Goal: Task Accomplishment & Management: Manage account settings

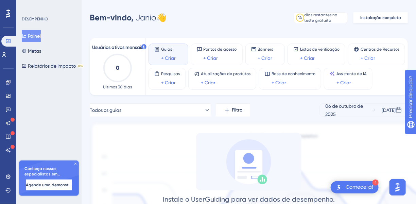
click at [377, 17] on font "Instalação completa" at bounding box center [380, 17] width 41 height 5
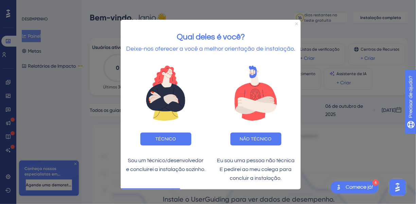
drag, startPoint x: 296, startPoint y: 24, endPoint x: 421, endPoint y: 41, distance: 126.3
click at [296, 24] on icon "Fechar visualização" at bounding box center [296, 23] width 3 height 3
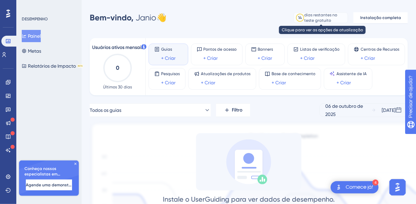
click at [302, 21] on div "14" at bounding box center [300, 18] width 8 height 8
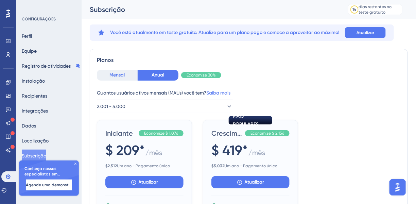
click at [122, 73] on font "Mensal" at bounding box center [117, 75] width 15 height 6
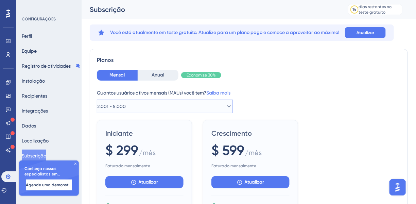
click at [226, 107] on icon at bounding box center [229, 106] width 7 height 7
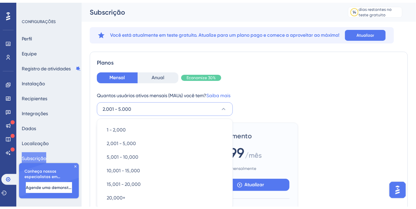
scroll to position [58, 0]
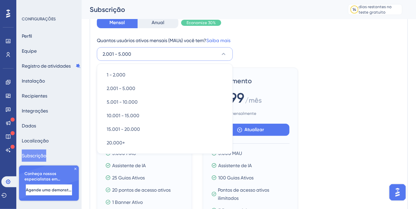
click at [227, 53] on button "2.001 - 5.000" at bounding box center [165, 54] width 136 height 14
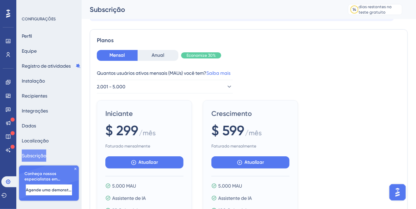
scroll to position [34, 0]
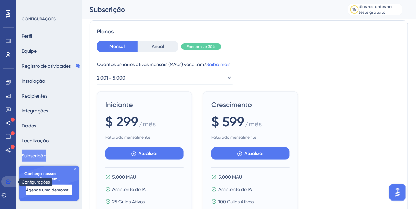
click at [9, 182] on icon at bounding box center [7, 181] width 5 height 5
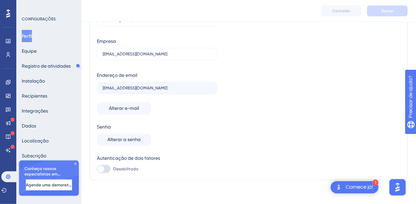
scroll to position [50, 0]
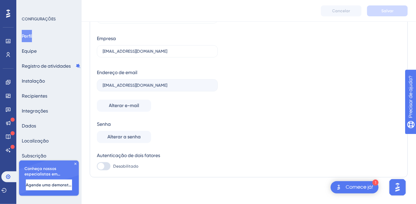
click at [103, 169] on div at bounding box center [104, 166] width 14 height 8
click at [97, 167] on input "Desabilitado" at bounding box center [97, 166] width 0 height 0
checkbox input "false"
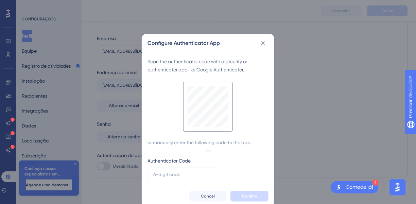
scroll to position [45, 0]
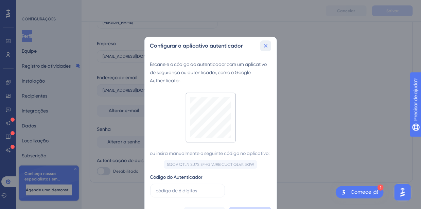
click at [266, 46] on icon at bounding box center [266, 46] width 4 height 4
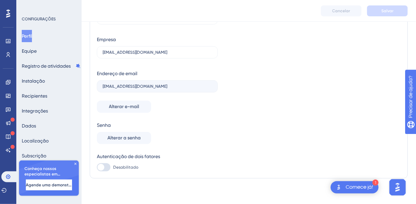
scroll to position [50, 0]
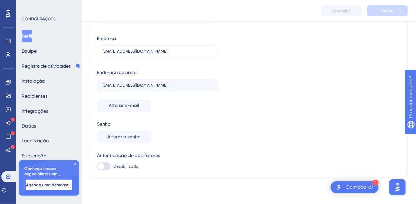
click at [76, 163] on icon at bounding box center [75, 164] width 2 height 2
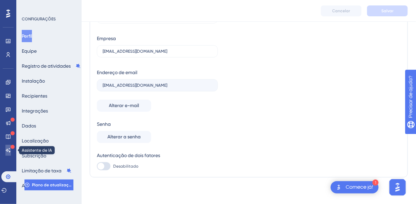
click at [9, 151] on icon at bounding box center [8, 150] width 5 height 4
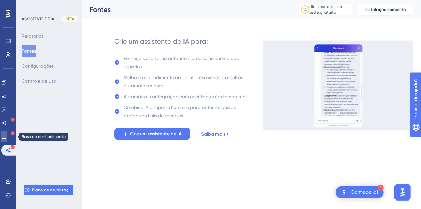
click at [7, 136] on icon at bounding box center [3, 136] width 5 height 5
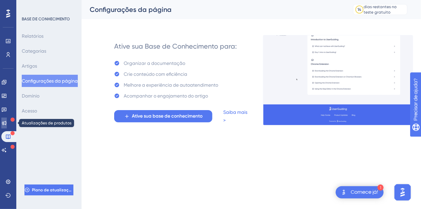
click at [6, 122] on icon at bounding box center [4, 123] width 4 height 4
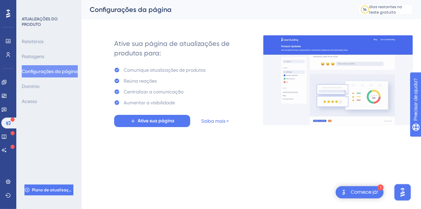
click at [186, 147] on html "1 Comece já! Desempenho Usuários Noivado Widgets Opinião Atualizações de produt…" at bounding box center [210, 73] width 421 height 147
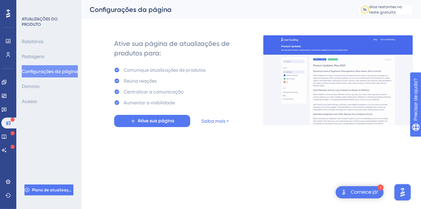
click at [405, 194] on img "Abra o iniciador do assistente de IA" at bounding box center [403, 192] width 12 height 12
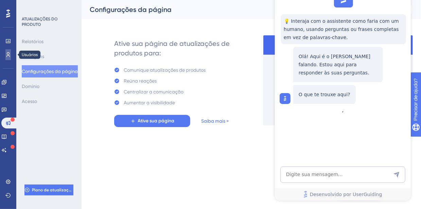
click at [6, 54] on icon at bounding box center [7, 54] width 5 height 5
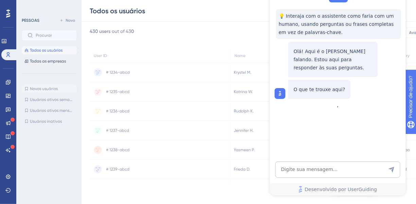
scroll to position [93, 0]
click at [43, 47] on button "Todos os usuários" at bounding box center [49, 50] width 55 height 8
click at [43, 50] on font "Todos os usuários" at bounding box center [46, 50] width 33 height 5
click at [49, 49] on font "Todos os usuários" at bounding box center [46, 50] width 33 height 5
click at [49, 60] on font "Todas as empresas" at bounding box center [48, 61] width 36 height 5
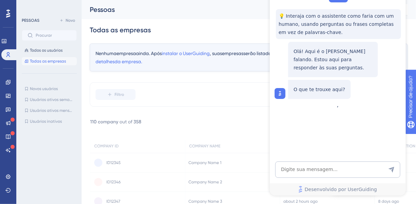
click at [44, 45] on div "PESSOAS Novo Todos os usuários Todas as empresas" at bounding box center [49, 40] width 55 height 49
click at [9, 16] on icon at bounding box center [8, 14] width 4 height 8
click at [27, 20] on font "PESSOAS" at bounding box center [31, 20] width 18 height 5
click at [8, 80] on icon at bounding box center [8, 82] width 4 height 4
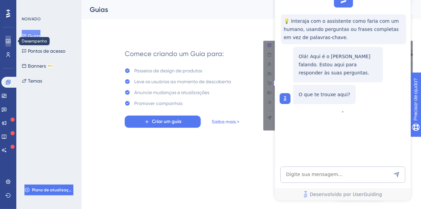
drag, startPoint x: 7, startPoint y: 14, endPoint x: 4, endPoint y: 39, distance: 25.3
click at [5, 39] on link at bounding box center [7, 41] width 5 height 11
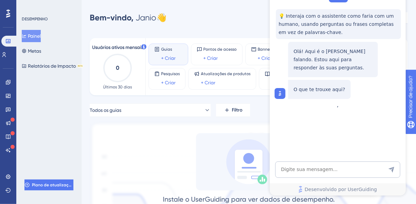
drag, startPoint x: 11, startPoint y: 54, endPoint x: 129, endPoint y: 139, distance: 146.1
click at [136, 139] on div "Instale o UserGuiding para ver dados de desempenho. Depois de instalar o código…" at bounding box center [249, 188] width 318 height 110
click at [7, 191] on icon at bounding box center [7, 190] width 5 height 5
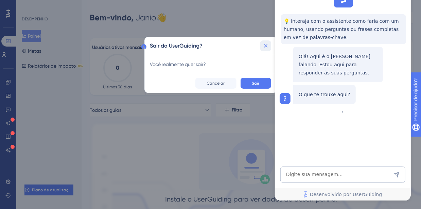
click at [267, 46] on icon at bounding box center [266, 46] width 7 height 7
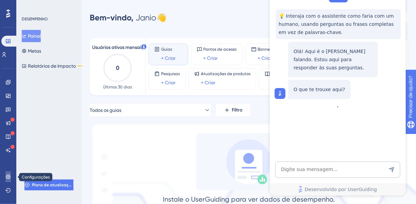
click at [9, 175] on icon at bounding box center [8, 176] width 4 height 4
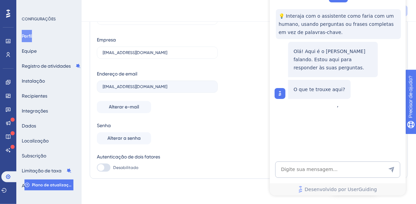
scroll to position [50, 0]
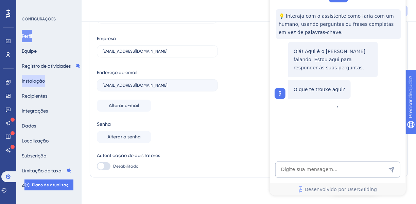
click at [36, 82] on font "Instalação" at bounding box center [33, 80] width 23 height 5
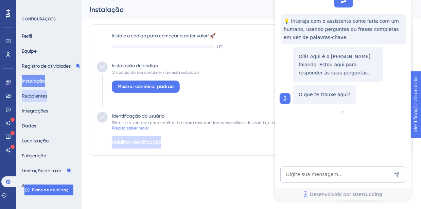
click at [42, 93] on font "Recipientes" at bounding box center [35, 95] width 26 height 5
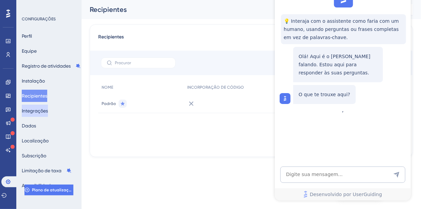
click at [37, 110] on font "Integrações" at bounding box center [35, 110] width 26 height 5
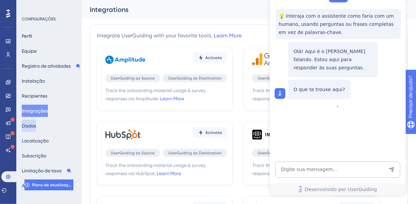
click at [32, 125] on font "Dados" at bounding box center [29, 125] width 14 height 5
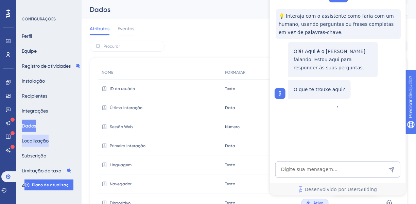
click at [36, 140] on font "Localização" at bounding box center [35, 140] width 27 height 5
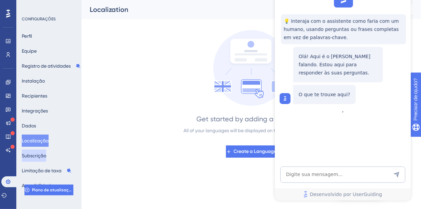
click at [39, 158] on font "Subscrição" at bounding box center [34, 155] width 24 height 5
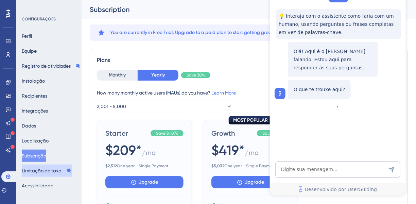
click at [42, 174] on font "Limitação de taxa" at bounding box center [42, 171] width 40 height 8
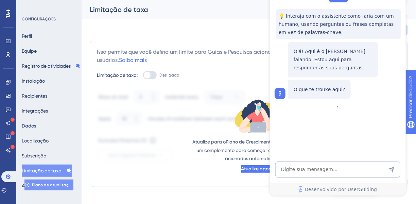
click at [58, 187] on font "Plano de atualização" at bounding box center [53, 185] width 42 height 5
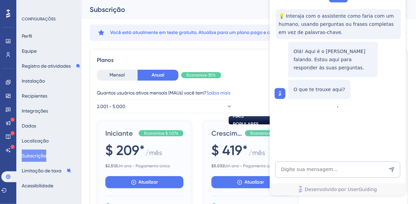
click at [241, 71] on div "Mensal Anual Economize 30%" at bounding box center [249, 75] width 304 height 11
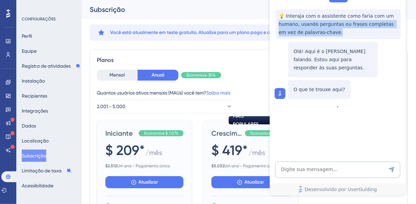
drag, startPoint x: 396, startPoint y: 4, endPoint x: 397, endPoint y: 24, distance: 19.4
click at [400, 37] on div "💡 Interaja com o assistente como faria com um humano, usando perguntas ou frase…" at bounding box center [337, 41] width 136 height 121
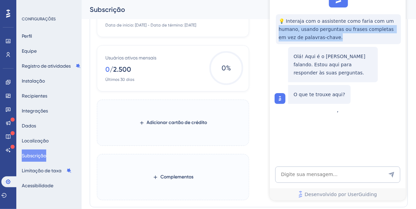
scroll to position [698, 0]
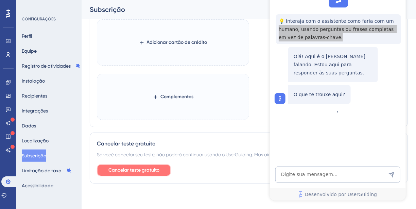
click at [134, 168] on font "Cancelar teste gratuito" at bounding box center [133, 170] width 51 height 6
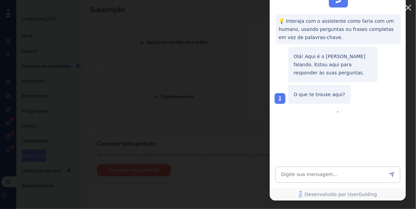
click at [414, 6] on img at bounding box center [408, 7] width 11 height 11
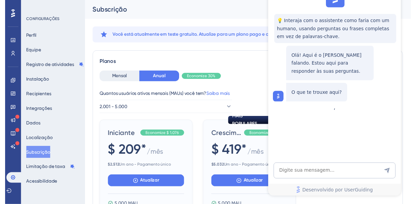
scroll to position [0, 0]
